Goal: Check status

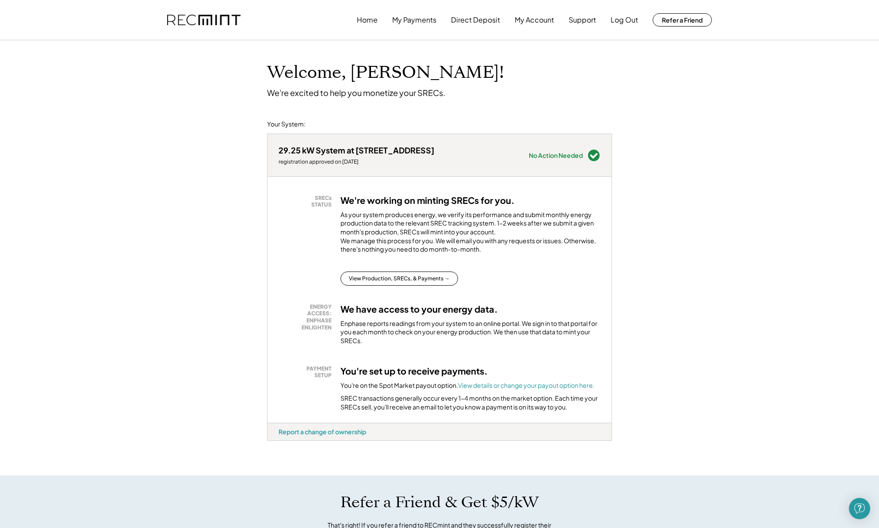
scroll to position [0, 0]
click at [422, 285] on button "View Production, SRECs, & Payments →" at bounding box center [400, 278] width 118 height 14
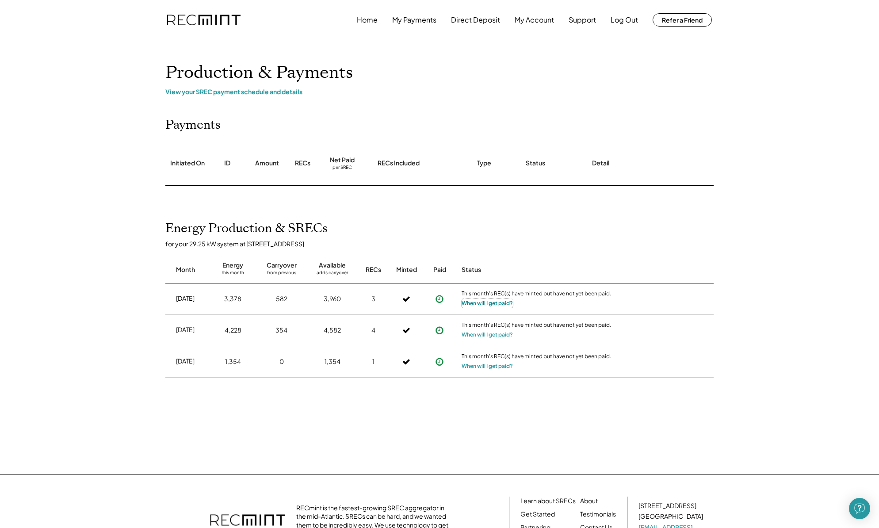
click at [494, 305] on button "When will I get paid?" at bounding box center [487, 303] width 51 height 9
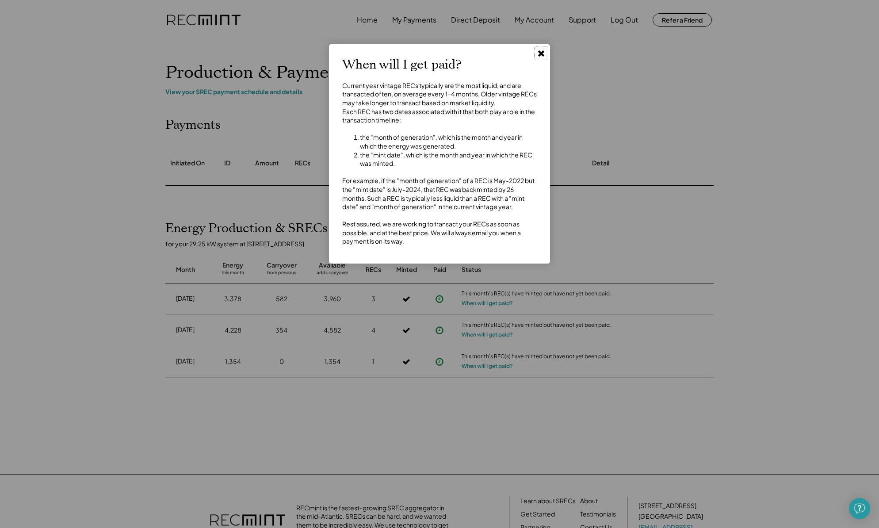
click at [540, 54] on use at bounding box center [541, 53] width 6 height 6
